Goal: Navigation & Orientation: Understand site structure

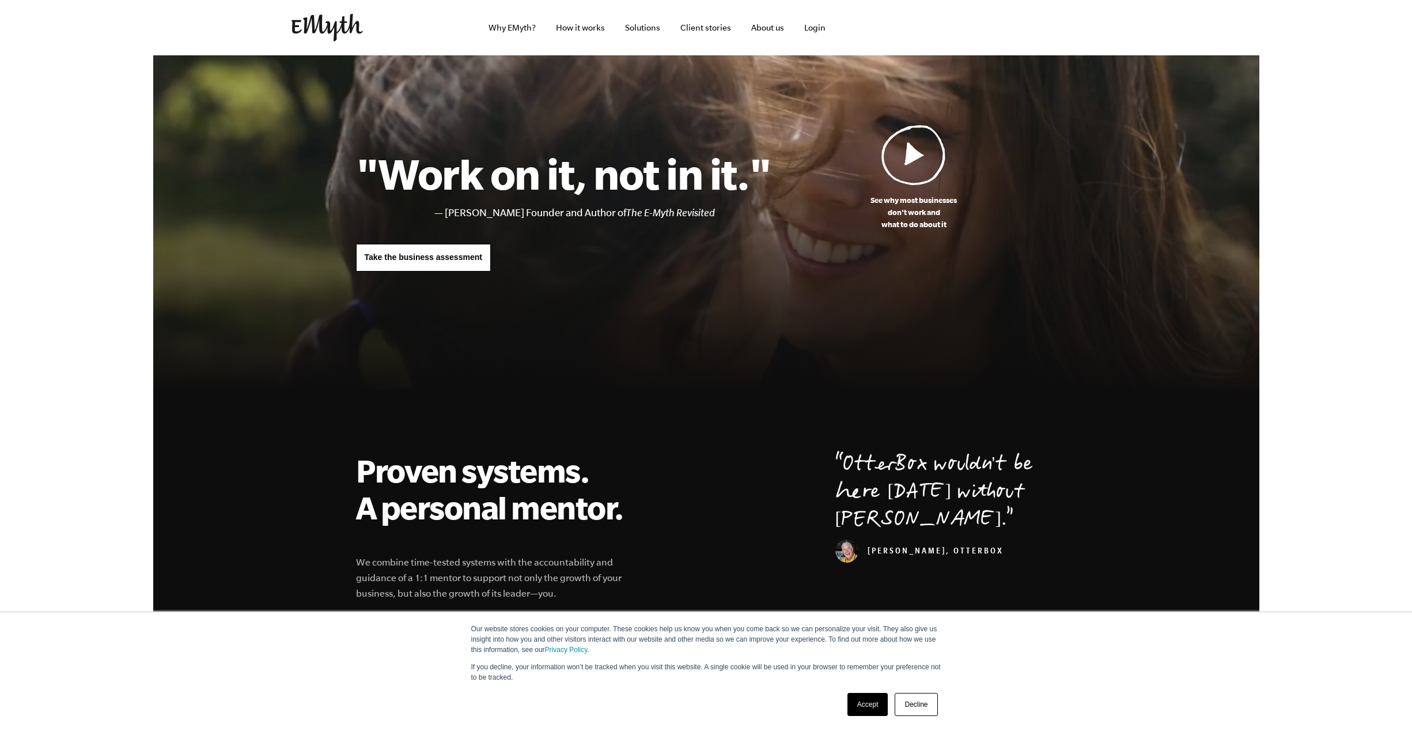
click at [869, 703] on link "Accept" at bounding box center [868, 704] width 41 height 23
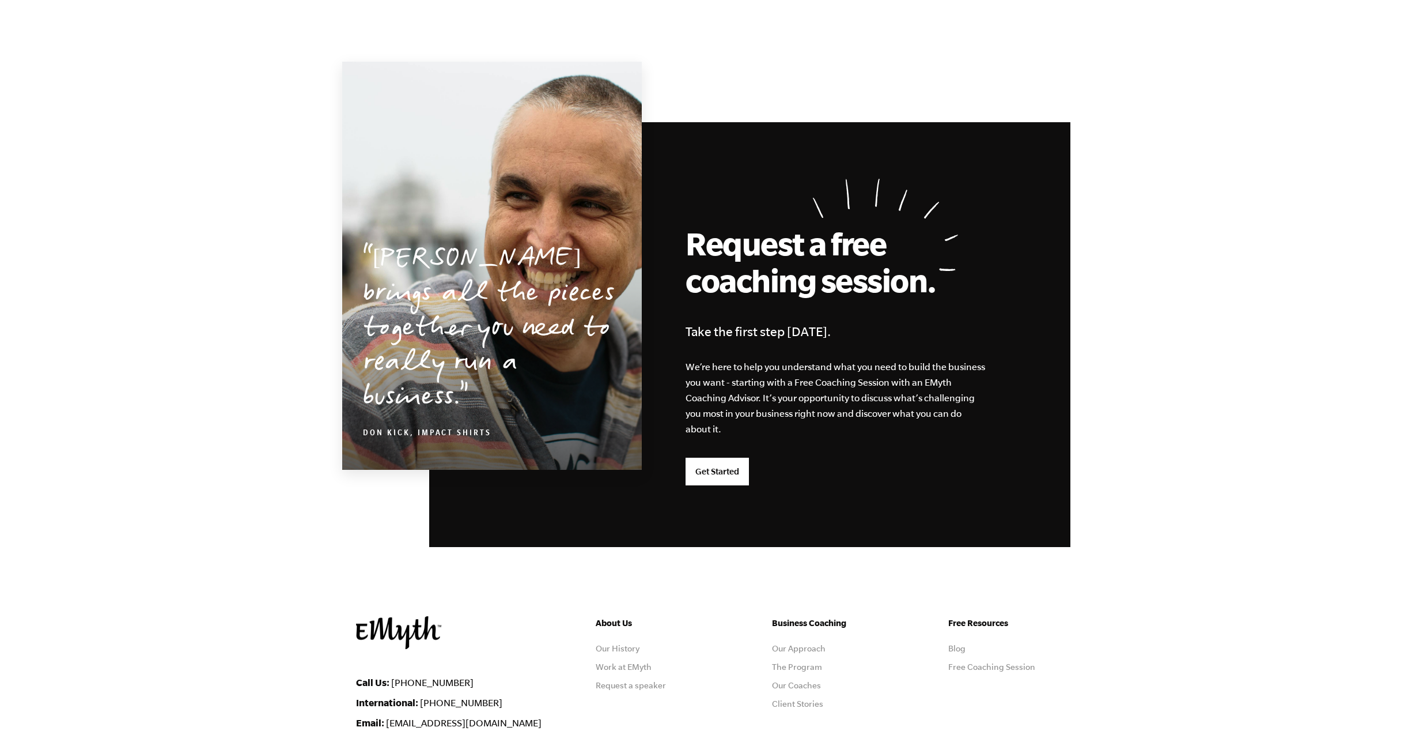
scroll to position [2821, 0]
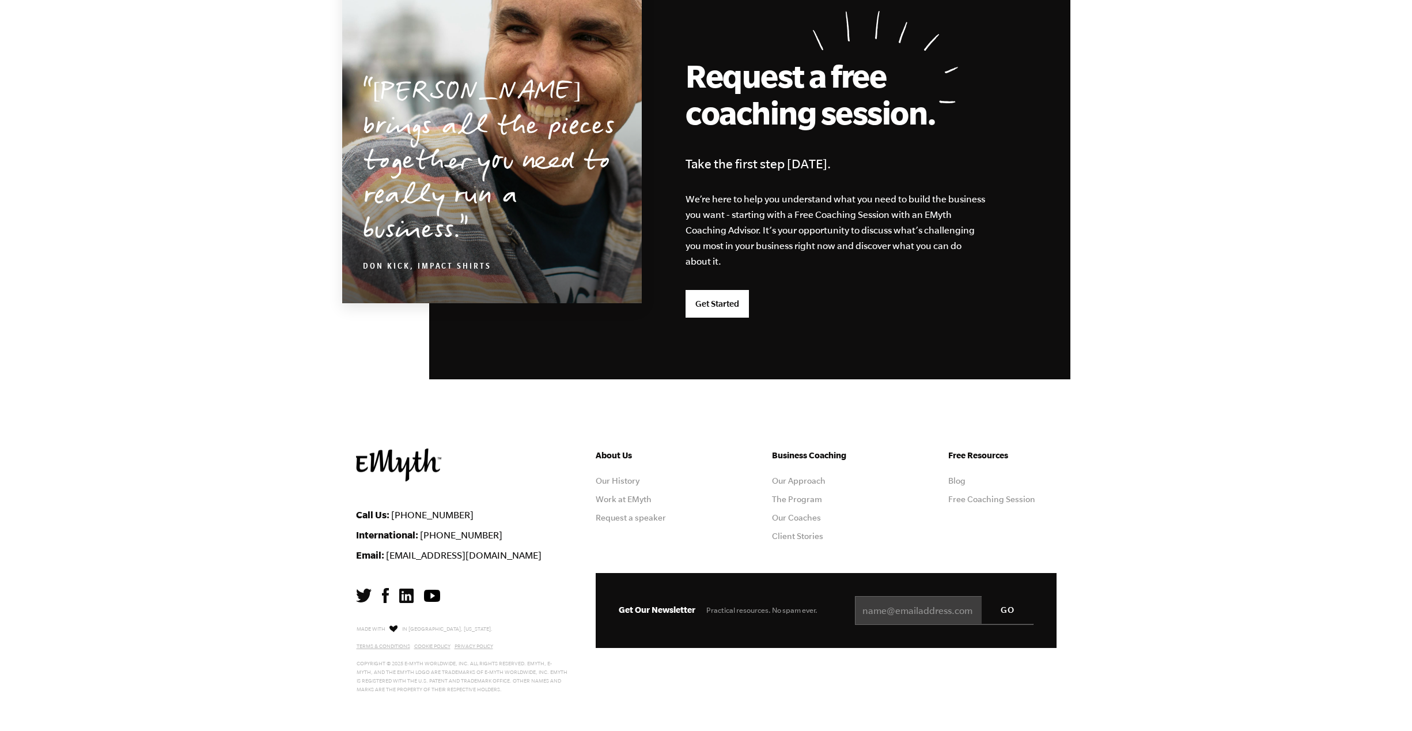
click at [609, 503] on ul "About Us Our History Work at EMyth Request a speaker" at bounding box center [650, 498] width 108 height 101
click at [614, 497] on link "Work at EMyth" at bounding box center [624, 498] width 56 height 9
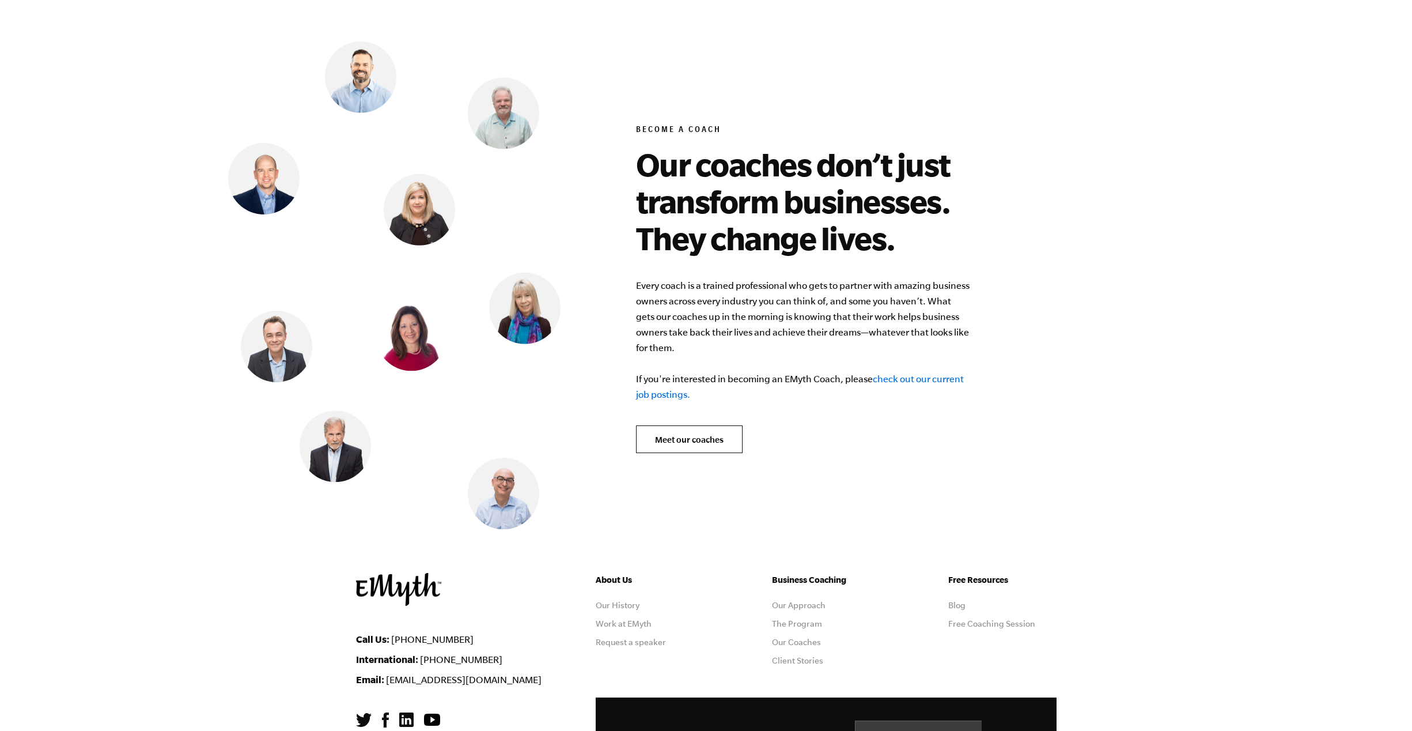
scroll to position [4698, 0]
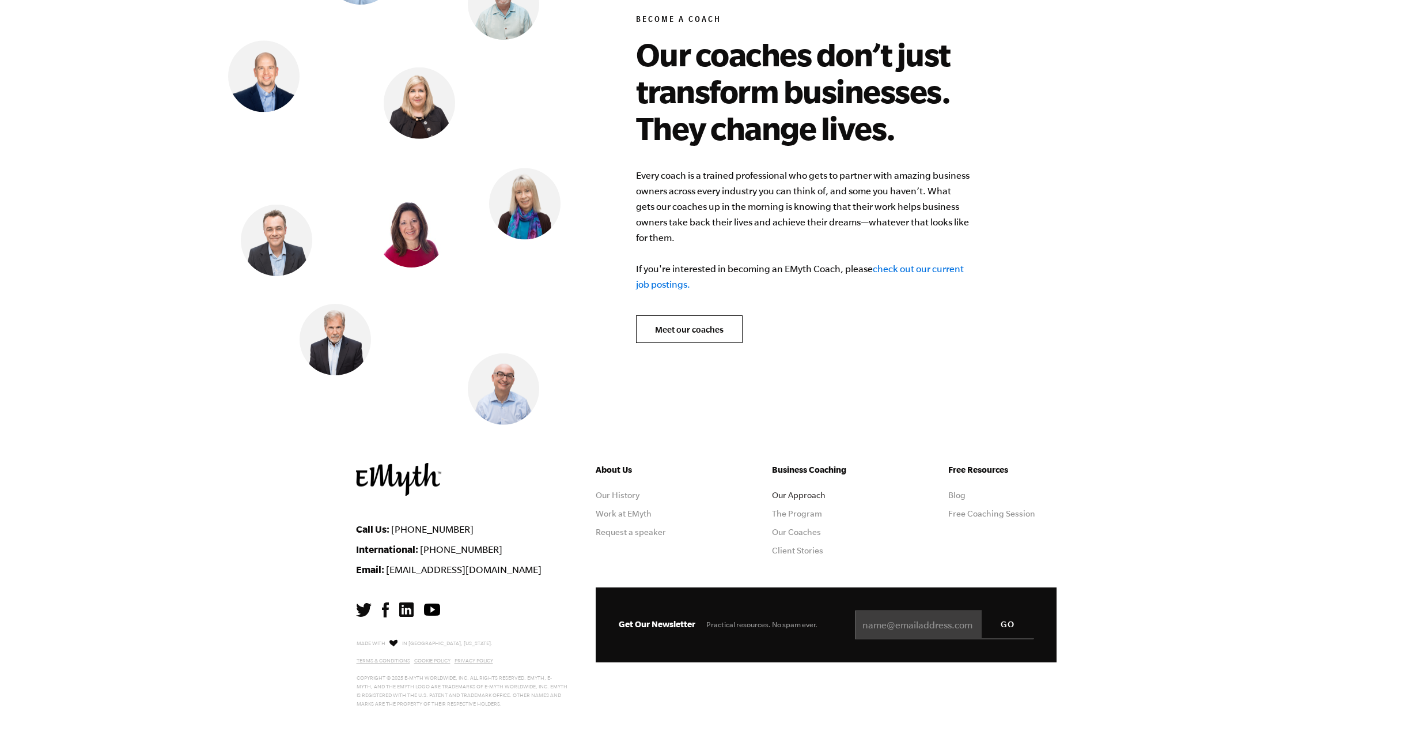
click at [788, 490] on link "Our Approach" at bounding box center [799, 494] width 54 height 9
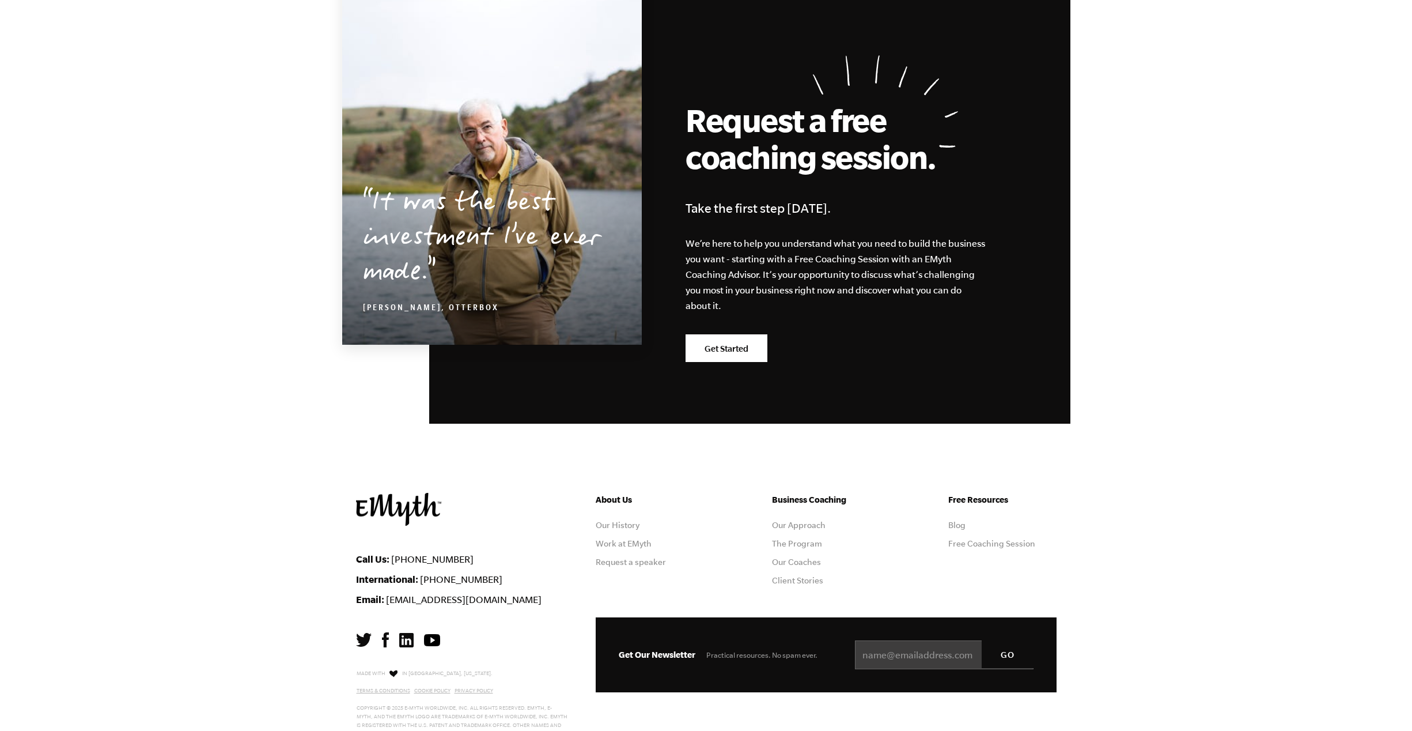
scroll to position [3398, 0]
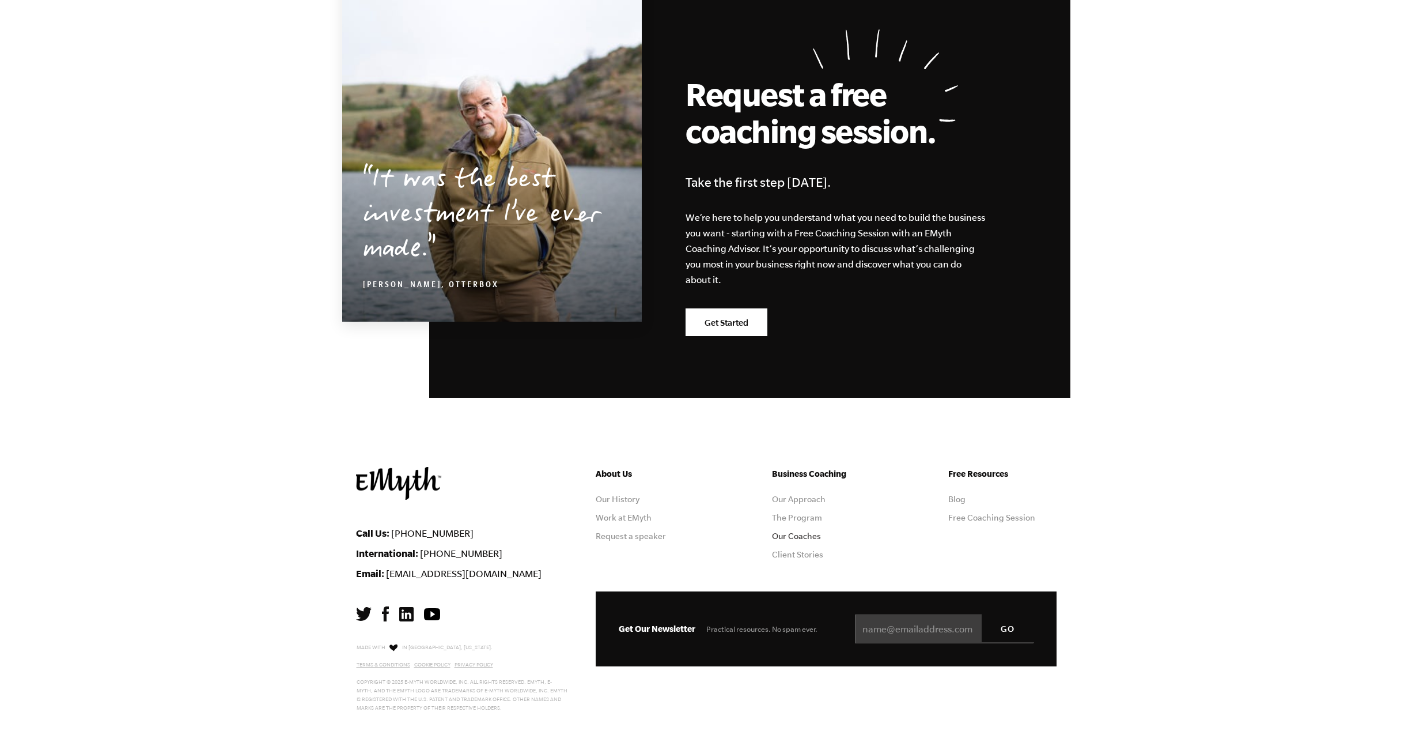
click at [786, 540] on link "Our Coaches" at bounding box center [796, 535] width 49 height 9
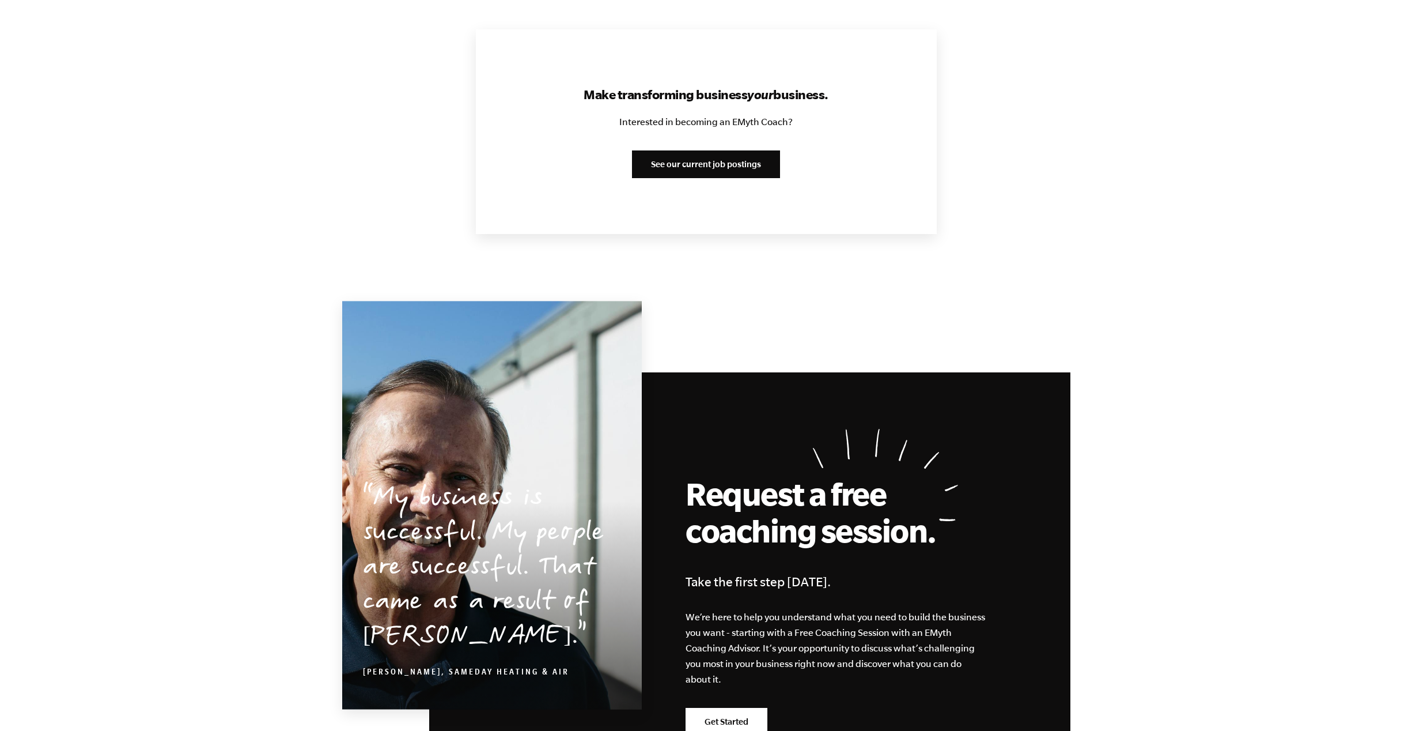
scroll to position [1444, 0]
